Goal: Information Seeking & Learning: Find specific fact

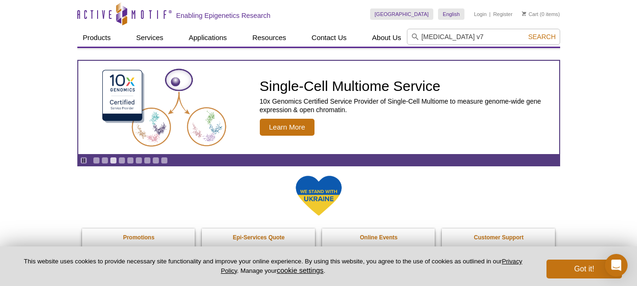
type input "[MEDICAL_DATA] v7"
click at [550, 36] on span "Search" at bounding box center [541, 37] width 27 height 8
